Goal: Information Seeking & Learning: Learn about a topic

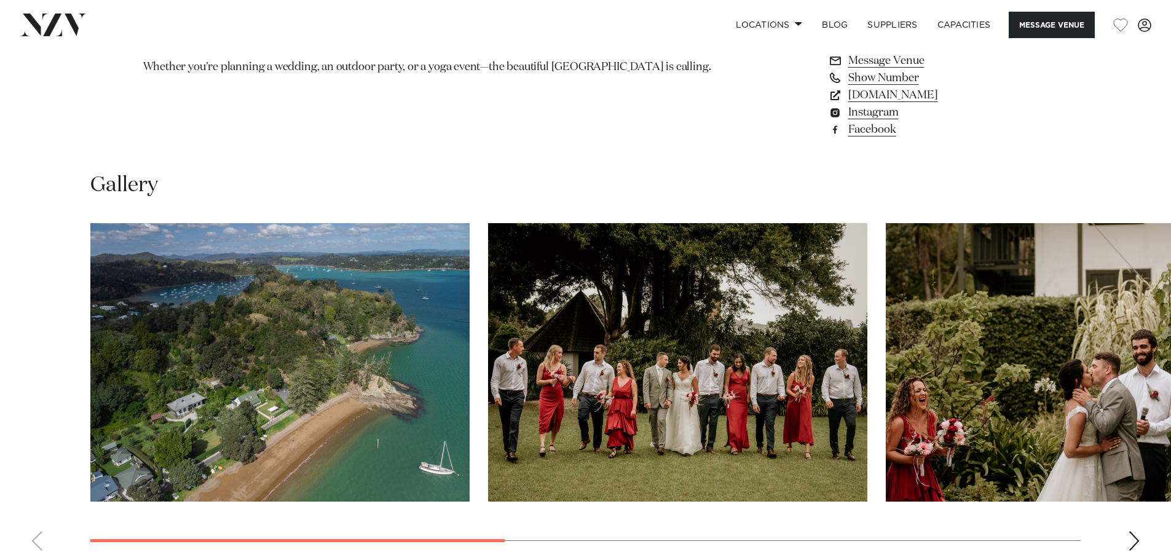
scroll to position [1045, 0]
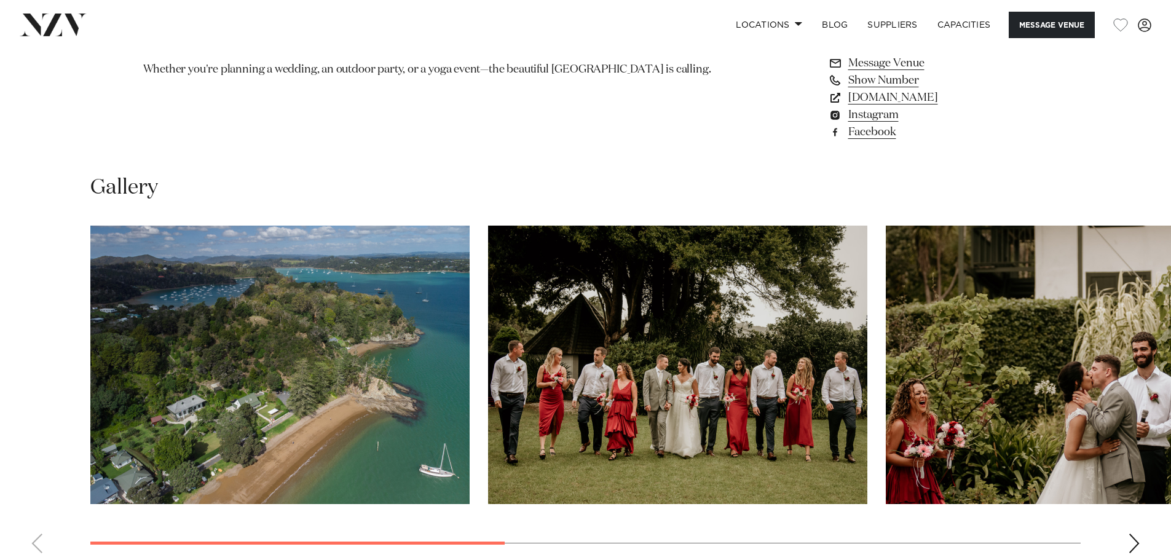
click at [365, 297] on img "1 / 6" at bounding box center [279, 365] width 379 height 278
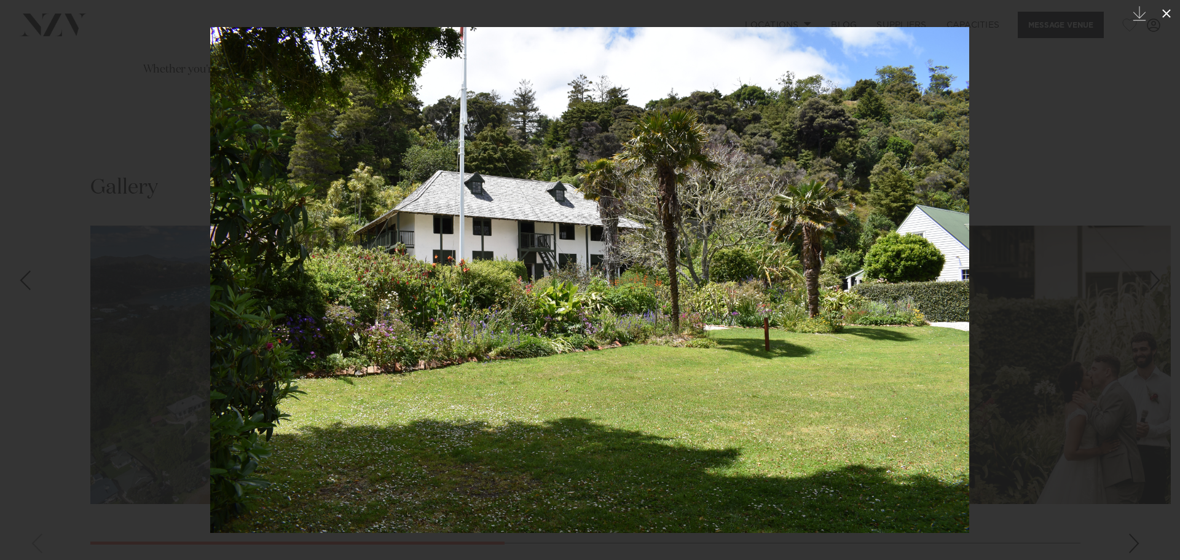
click at [1169, 14] on icon at bounding box center [1166, 13] width 15 height 15
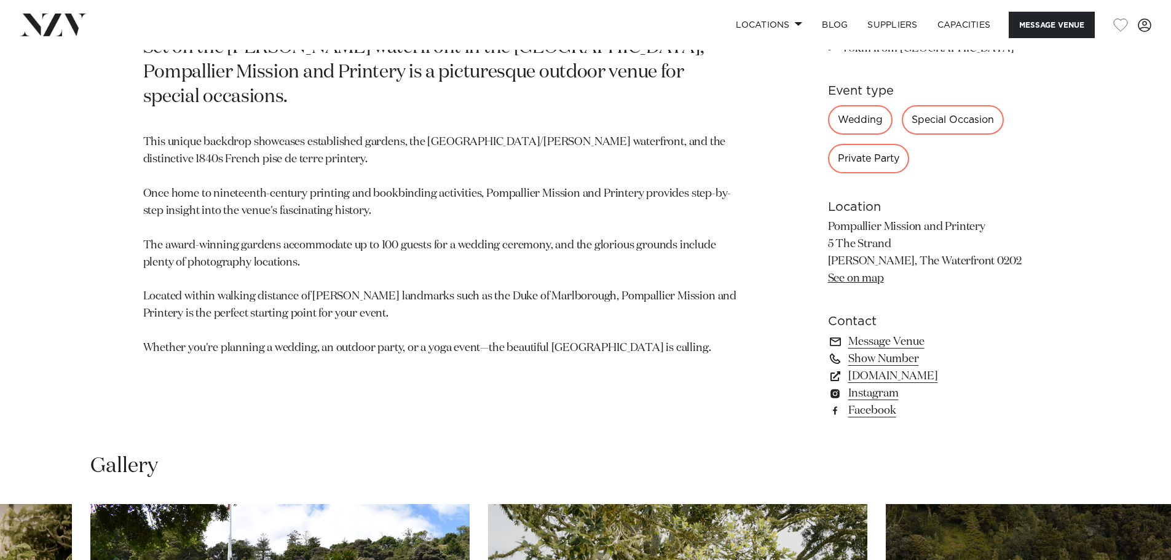
scroll to position [737, 0]
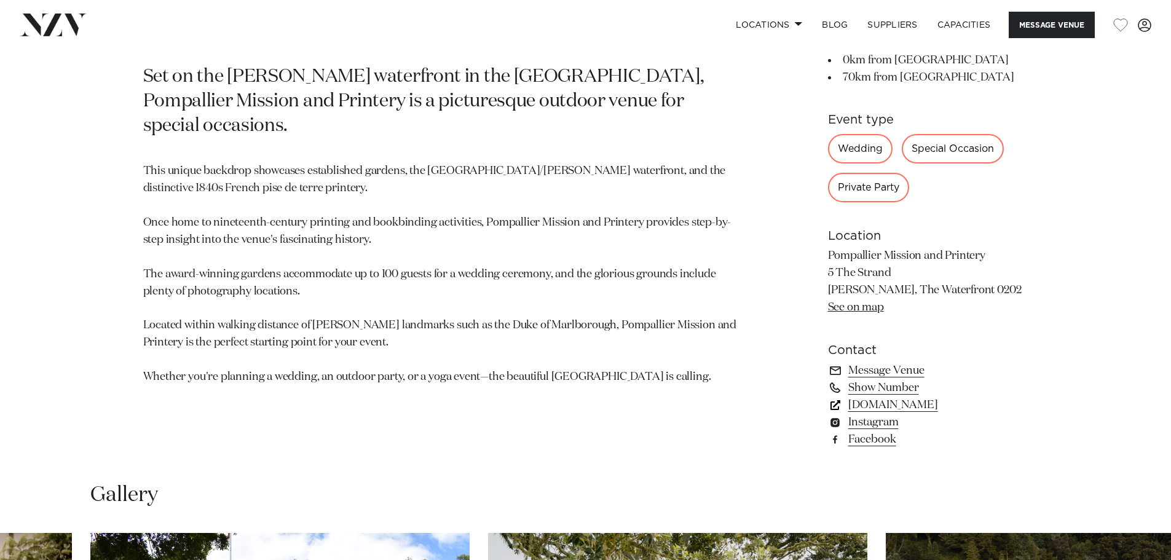
click at [895, 405] on link "[DOMAIN_NAME]" at bounding box center [928, 404] width 200 height 17
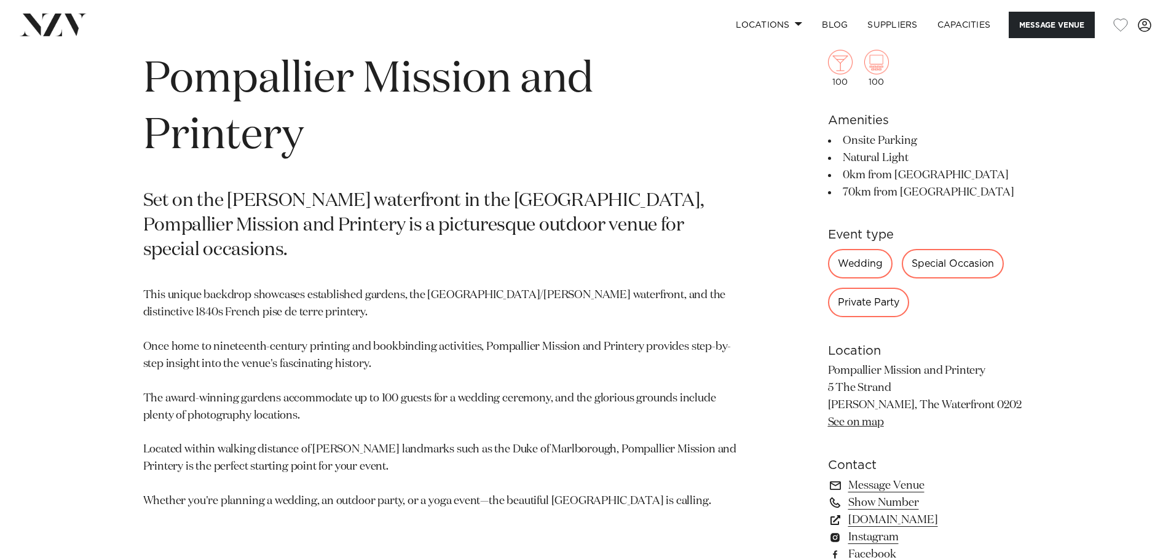
scroll to position [615, 0]
click at [857, 424] on link "See on map" at bounding box center [856, 422] width 56 height 11
click at [897, 518] on link "[DOMAIN_NAME]" at bounding box center [928, 519] width 200 height 17
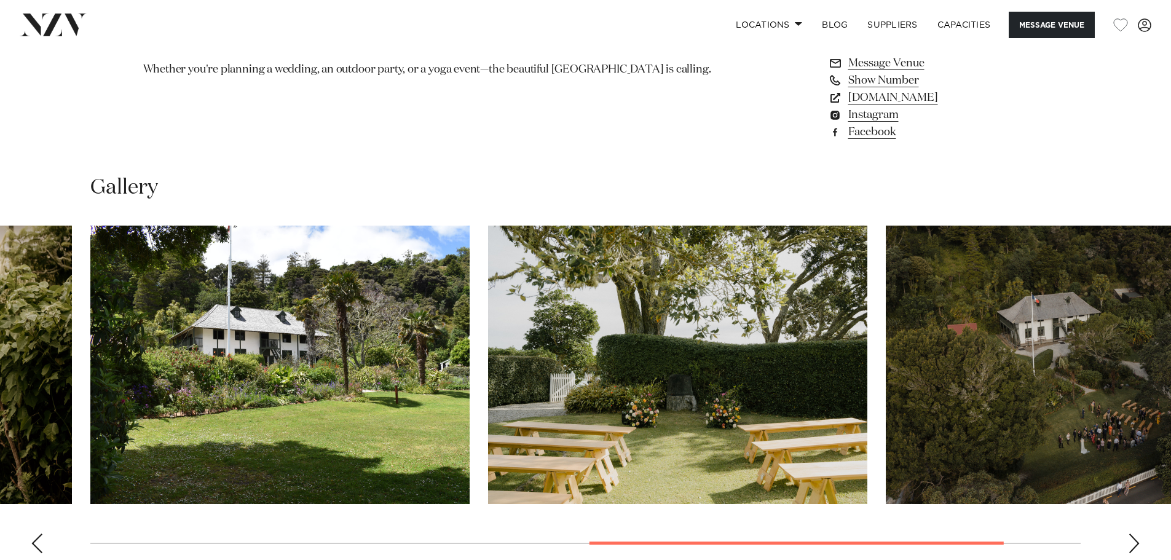
scroll to position [1229, 0]
